Goal: Information Seeking & Learning: Understand process/instructions

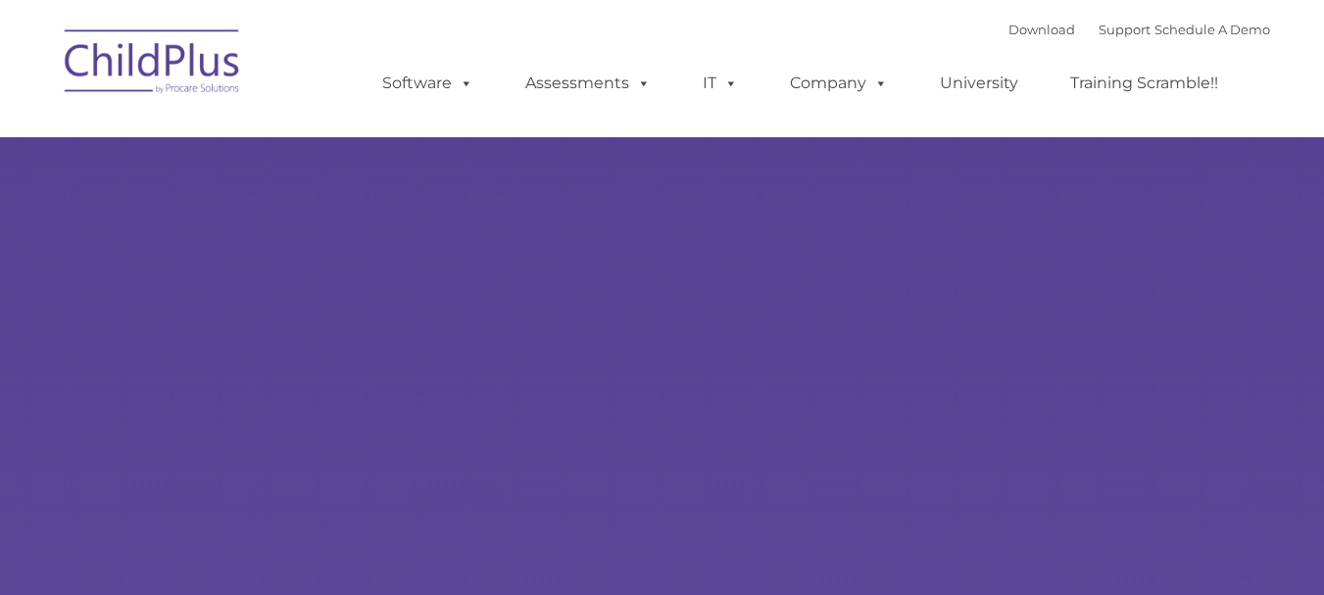
type input ""
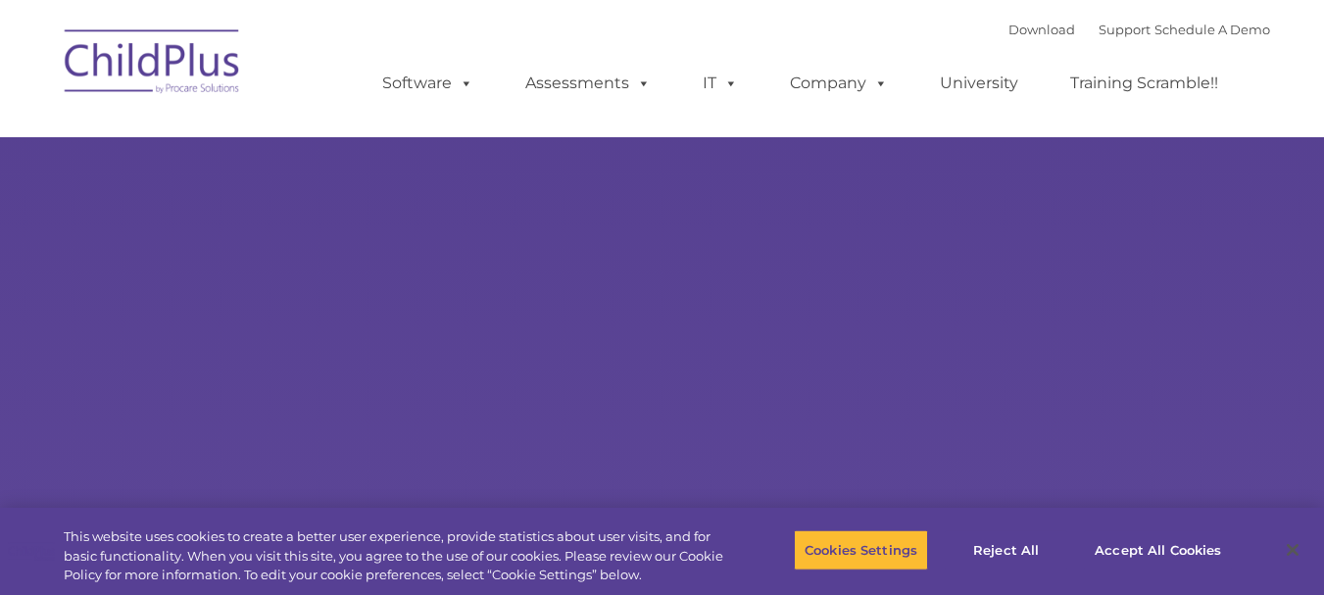
select select "MEDIUM"
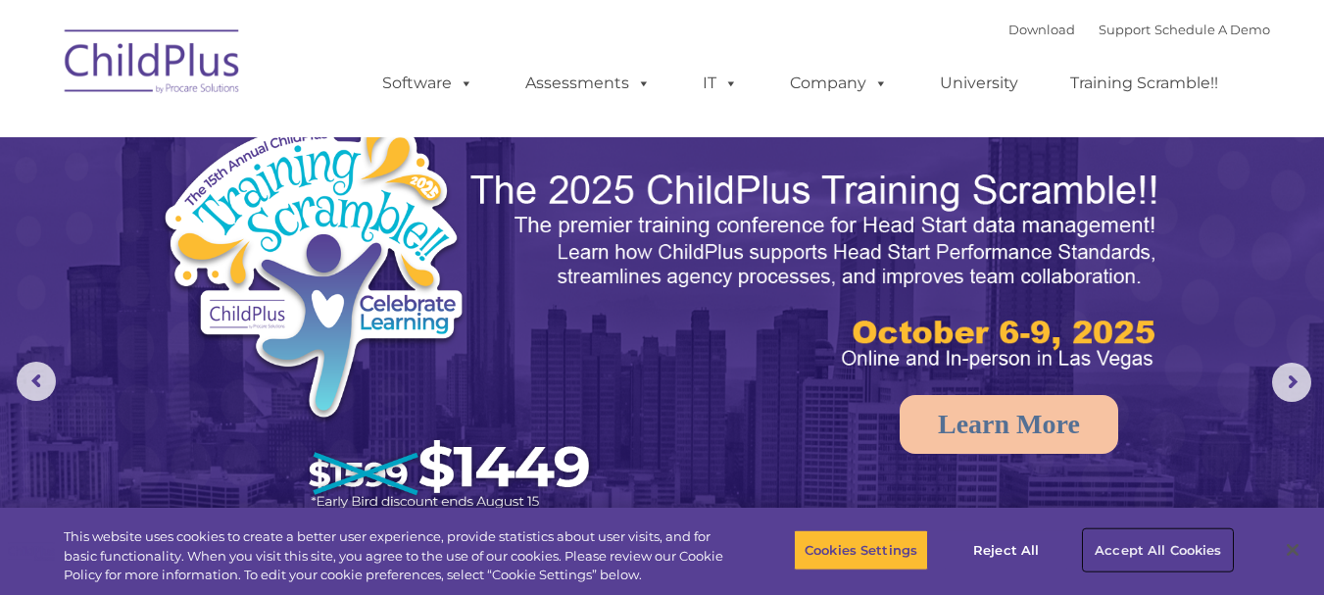
click at [1117, 548] on button "Accept All Cookies" at bounding box center [1158, 549] width 148 height 41
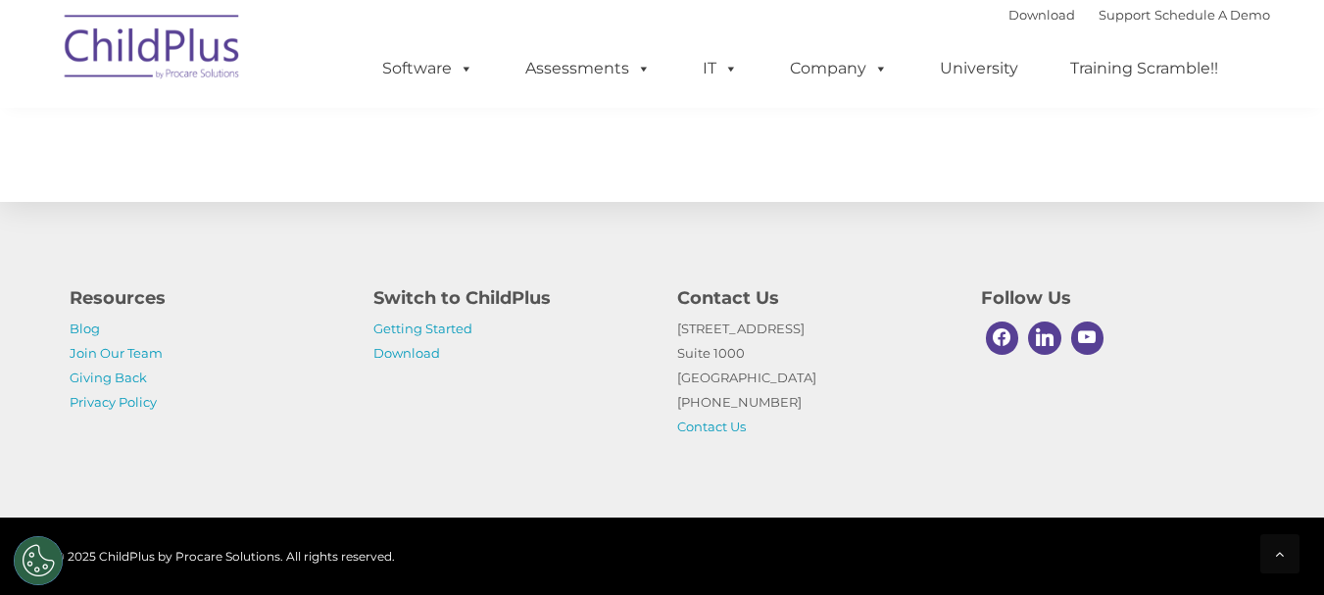
scroll to position [2315, 0]
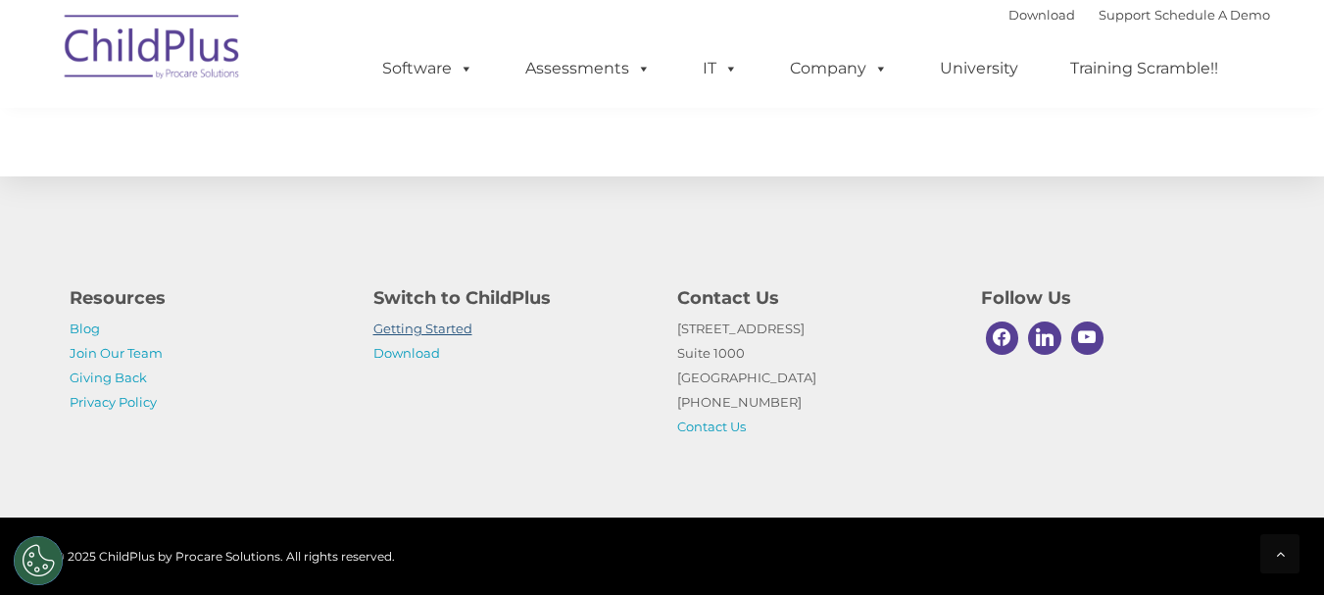
click at [432, 324] on link "Getting Started" at bounding box center [422, 328] width 99 height 16
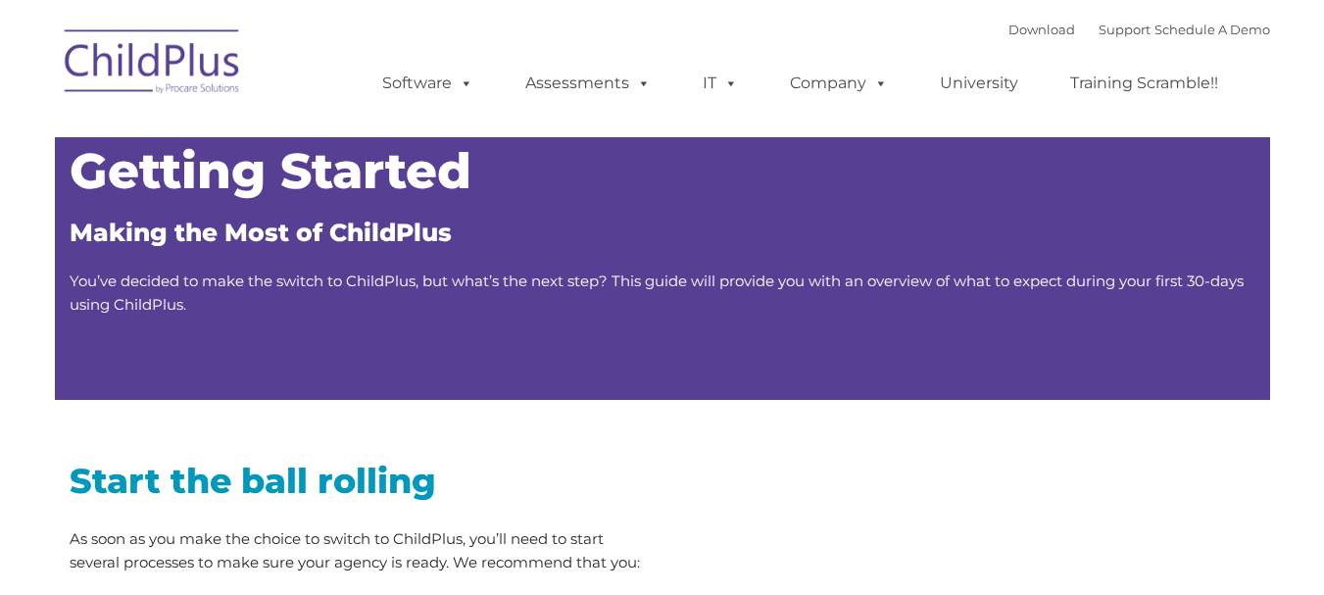
type input ""
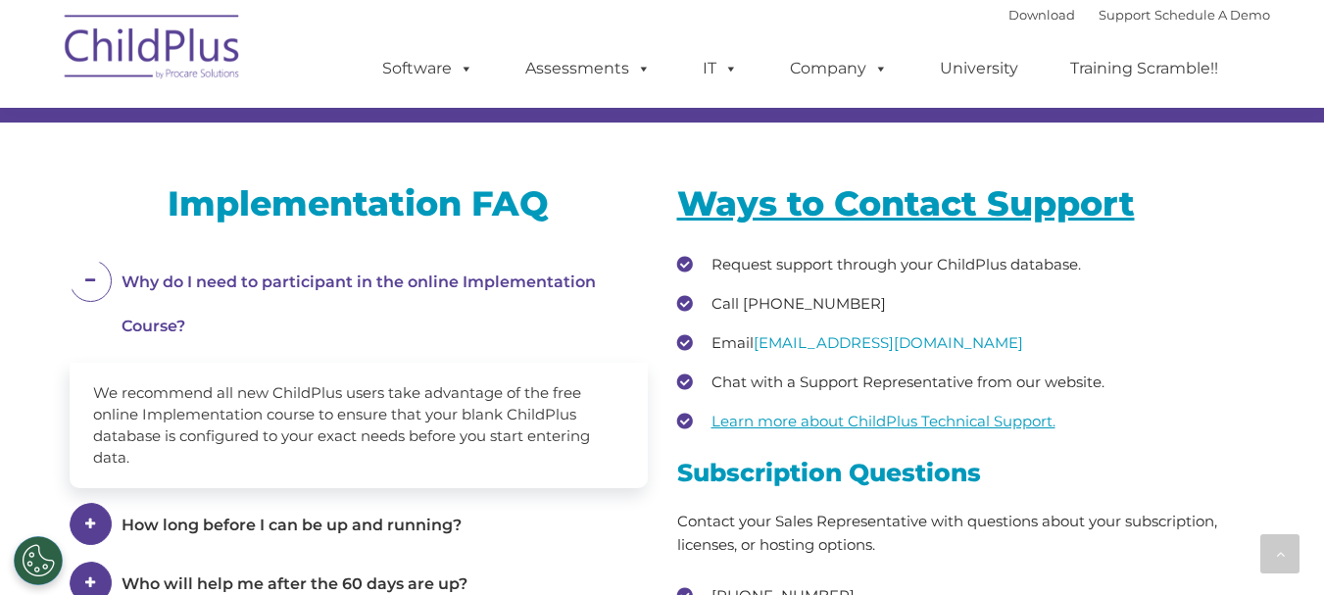
drag, startPoint x: 1338, startPoint y: 62, endPoint x: 1307, endPoint y: 437, distance: 376.5
